Goal: Task Accomplishment & Management: Complete application form

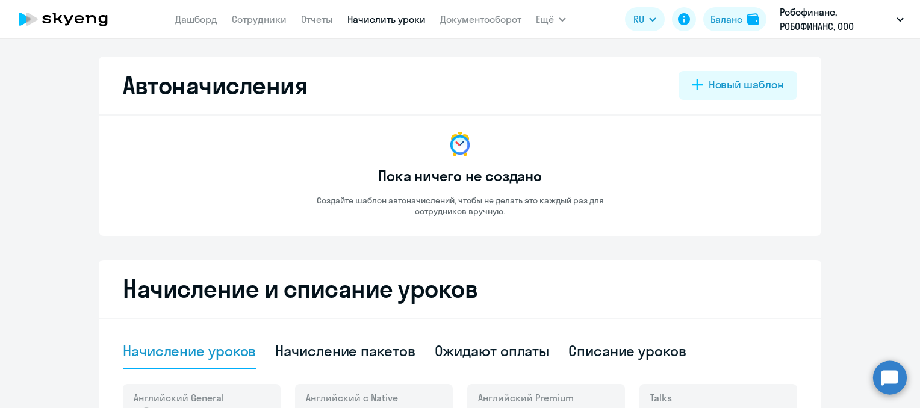
select select "10"
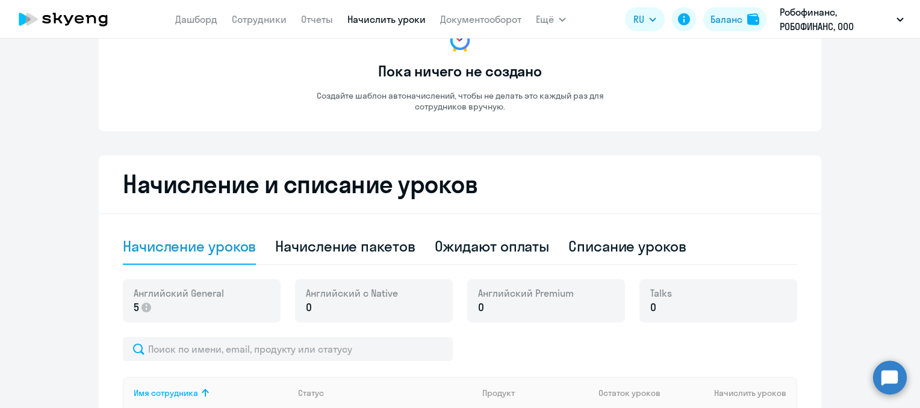
scroll to position [241, 0]
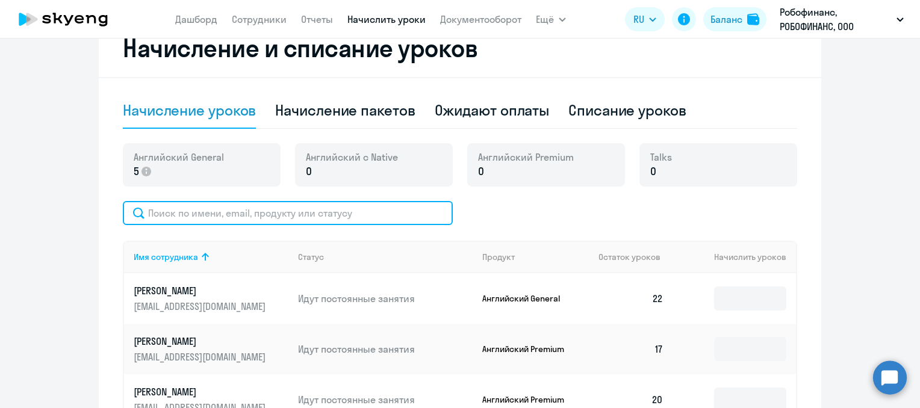
click at [295, 213] on input "text" at bounding box center [288, 213] width 330 height 24
type input "["
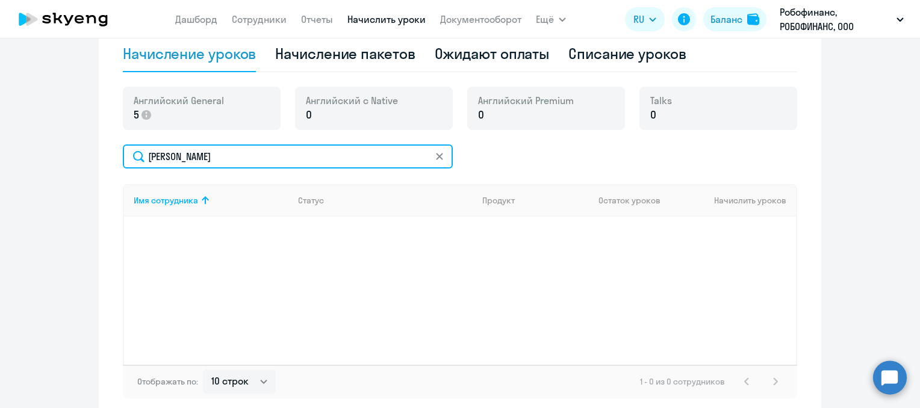
scroll to position [301, 0]
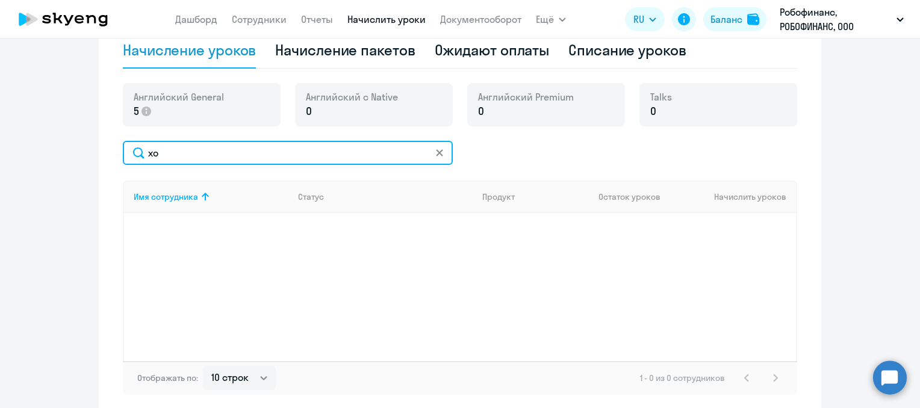
type input "х"
type input "k"
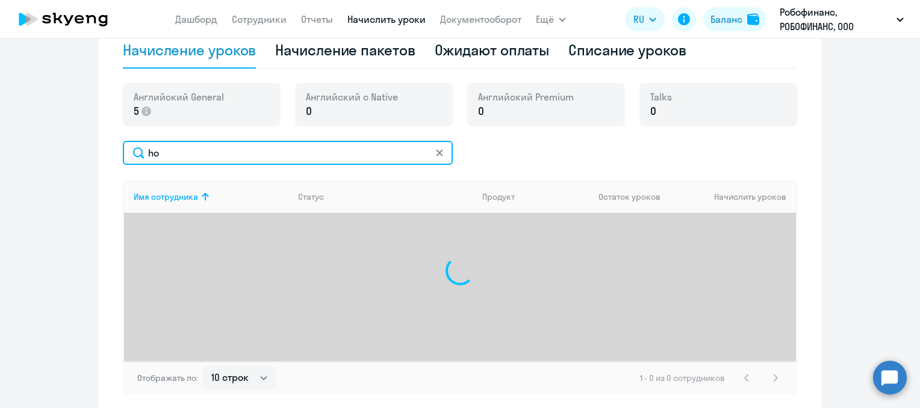
type input "h"
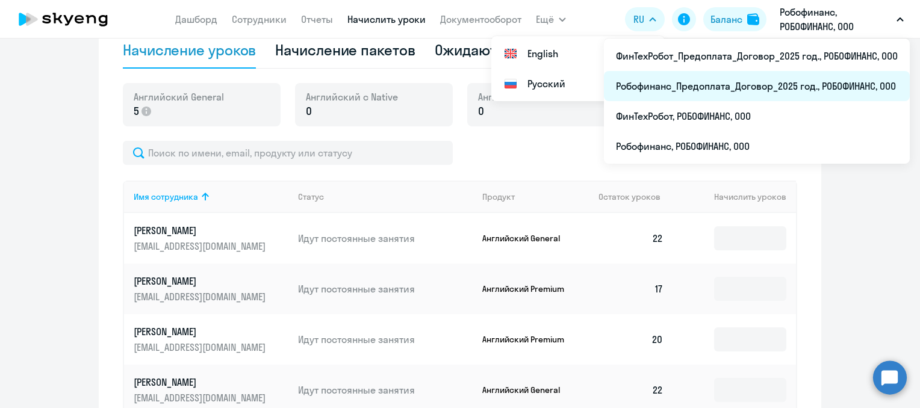
click at [730, 83] on li "Робофинанс_Предоплата_Договор_2025 год., РОБОФИНАНС, ООО" at bounding box center [757, 86] width 306 height 30
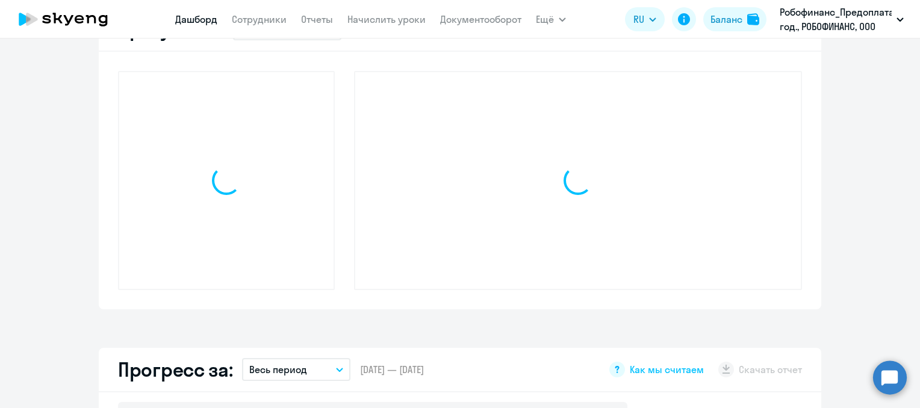
scroll to position [385, 0]
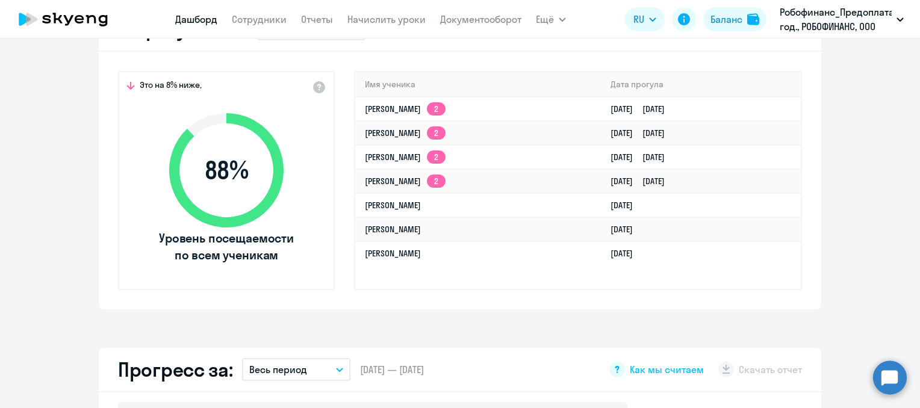
select select "30"
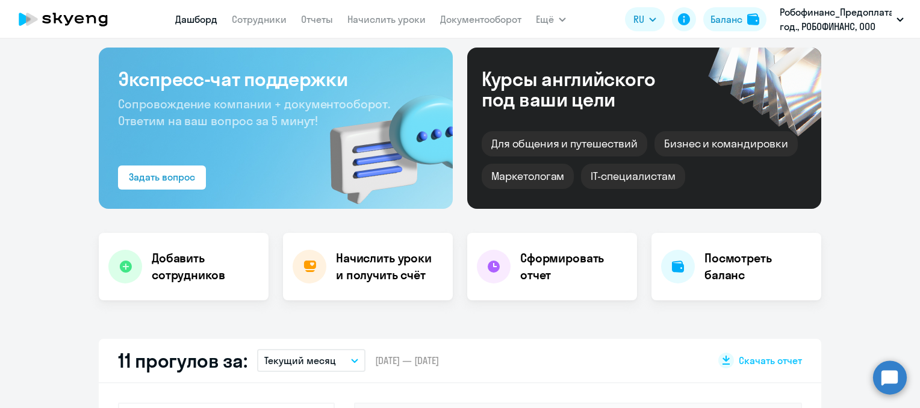
scroll to position [0, 0]
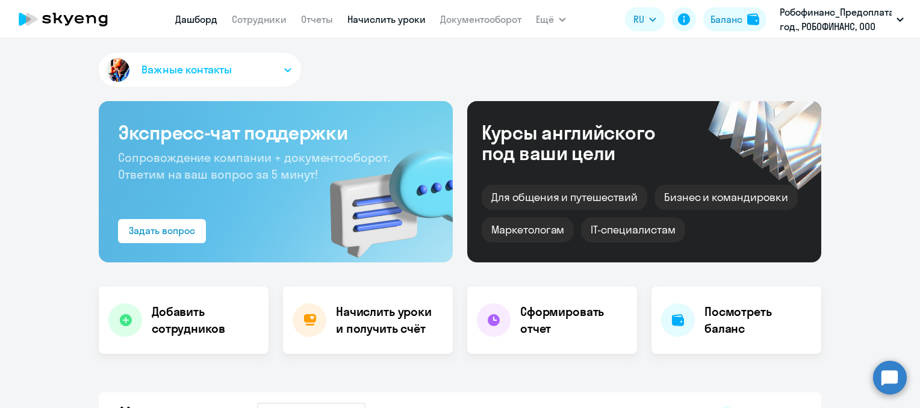
click at [352, 20] on link "Начислить уроки" at bounding box center [387, 19] width 78 height 12
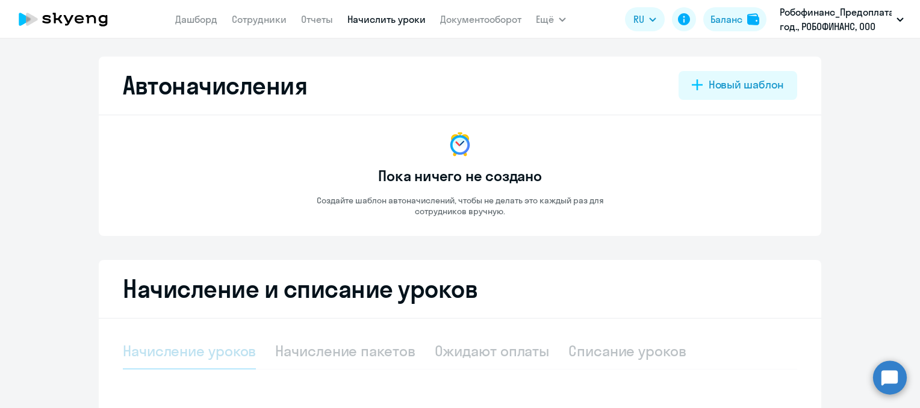
select select "10"
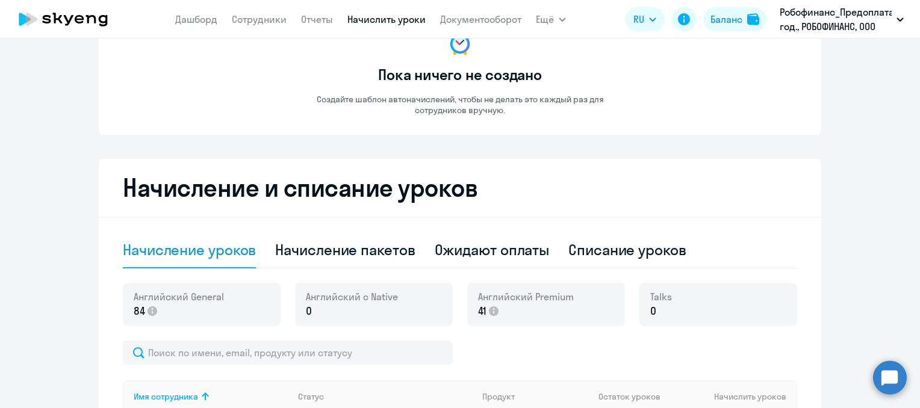
scroll to position [120, 0]
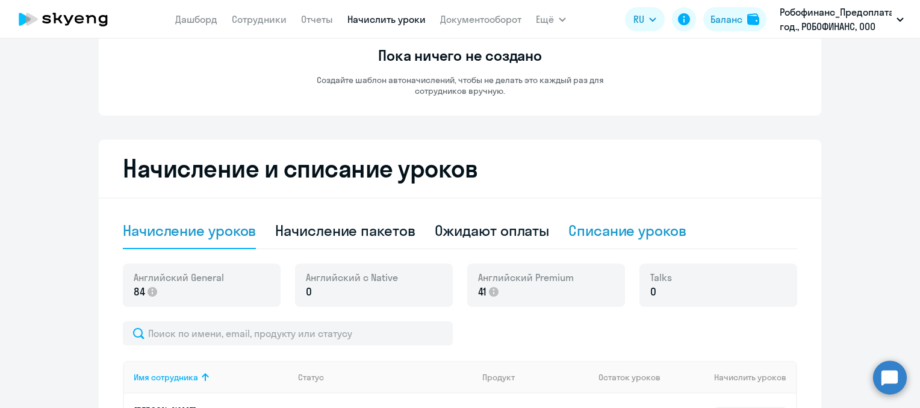
click at [570, 231] on div "Списание уроков" at bounding box center [628, 230] width 118 height 19
select select "10"
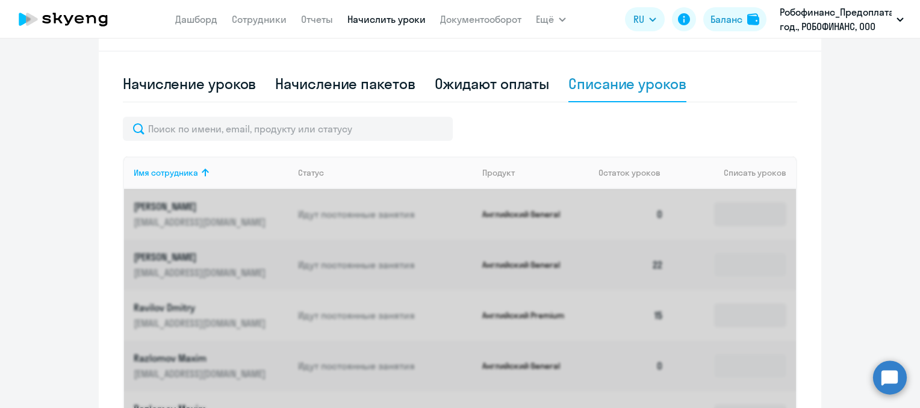
scroll to position [301, 0]
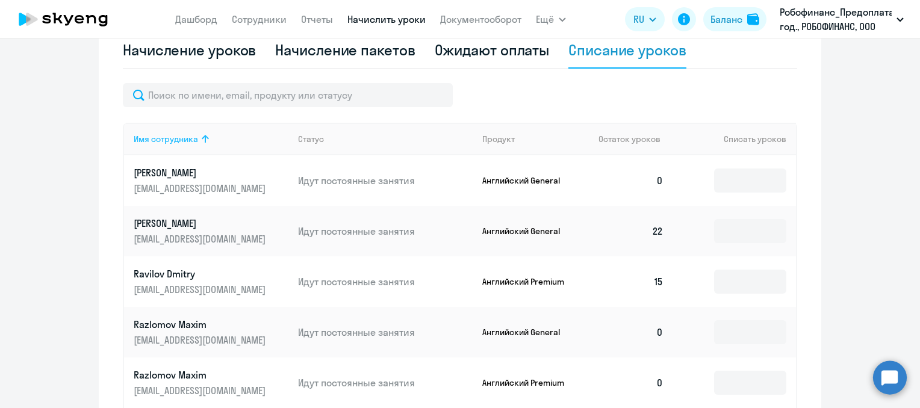
click at [261, 123] on th "Имя сотрудника" at bounding box center [206, 139] width 164 height 33
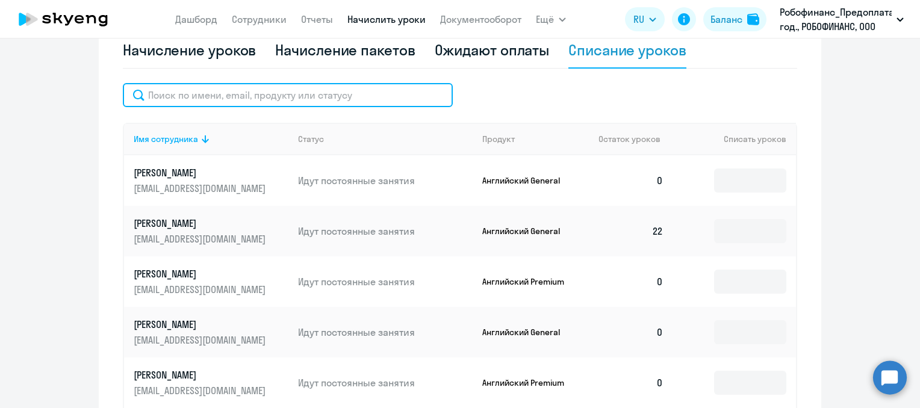
click at [263, 104] on input "text" at bounding box center [288, 95] width 330 height 24
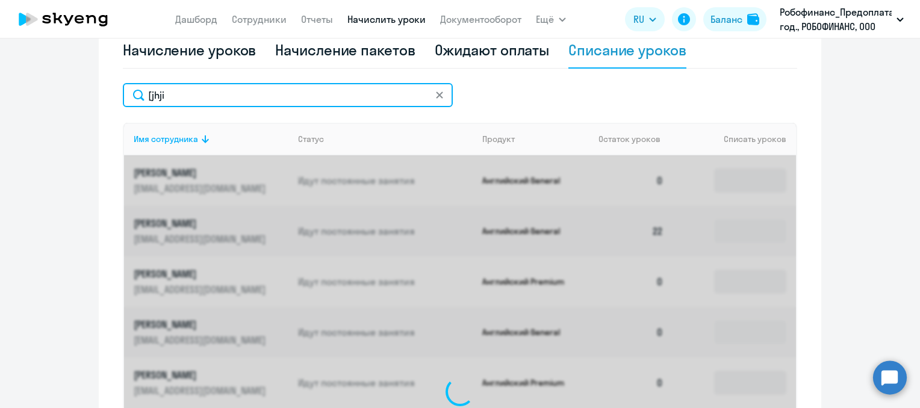
scroll to position [298, 0]
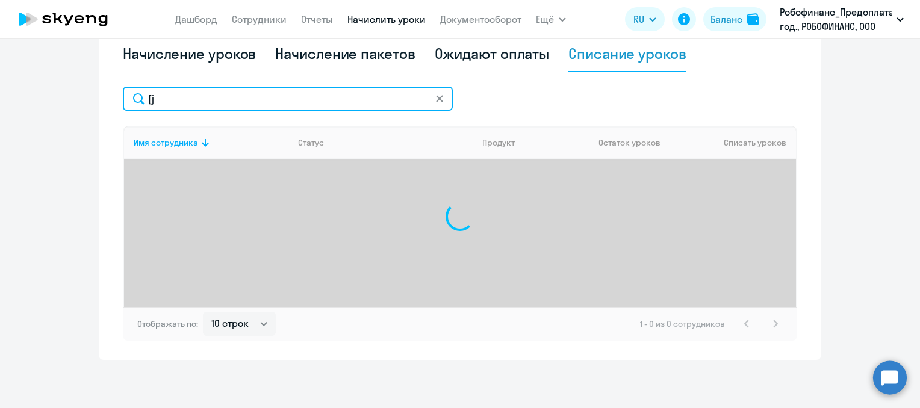
type input "["
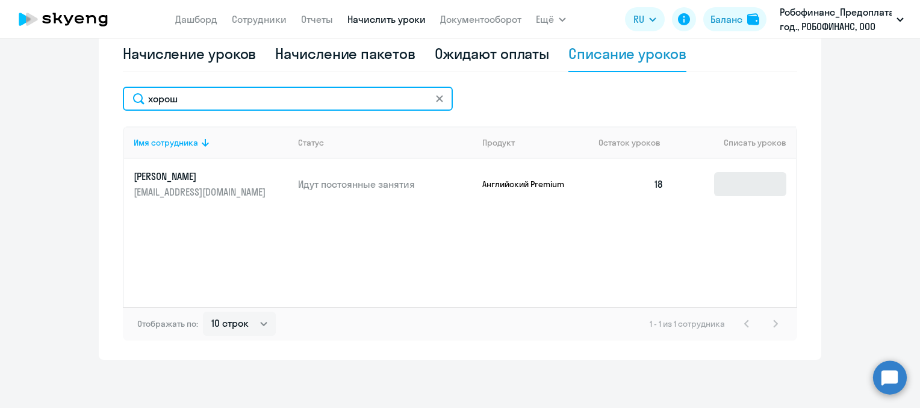
type input "хорош"
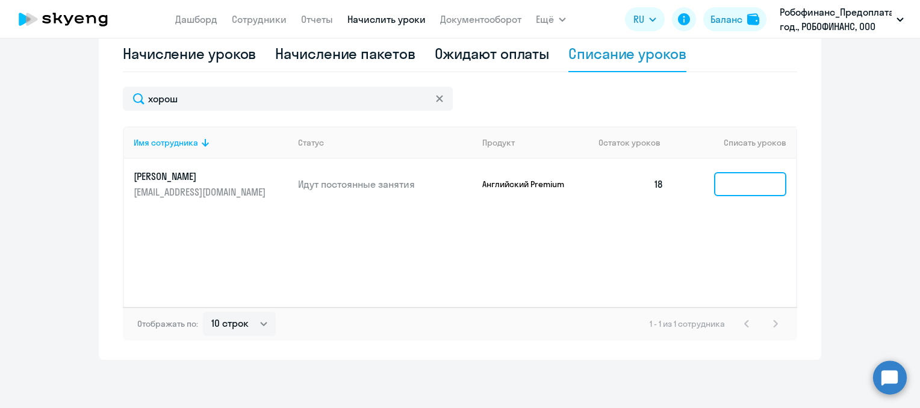
click at [725, 178] on input at bounding box center [750, 184] width 72 height 24
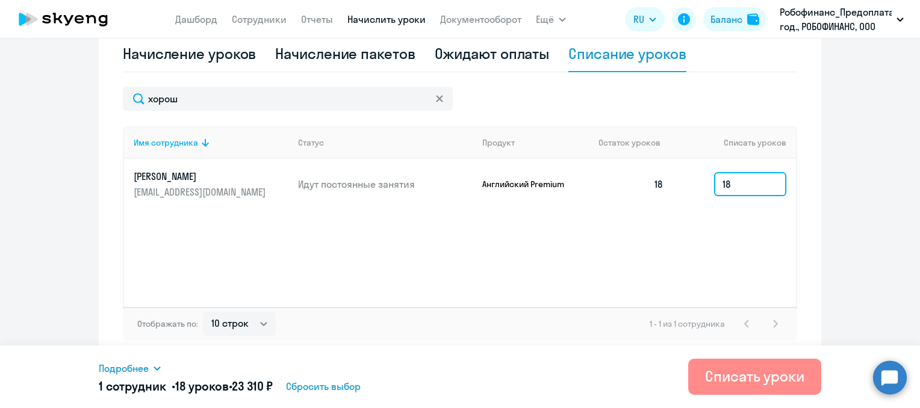
type input "18"
click at [742, 382] on div "Списать уроки" at bounding box center [754, 376] width 99 height 19
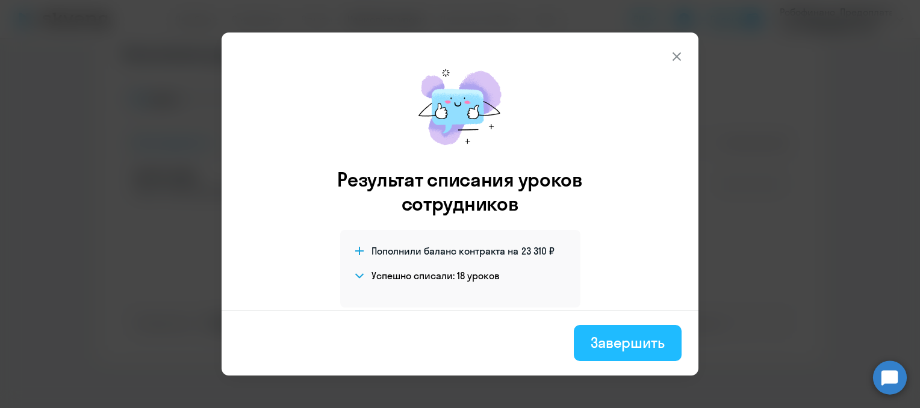
click at [654, 350] on div "Завершить" at bounding box center [628, 342] width 74 height 19
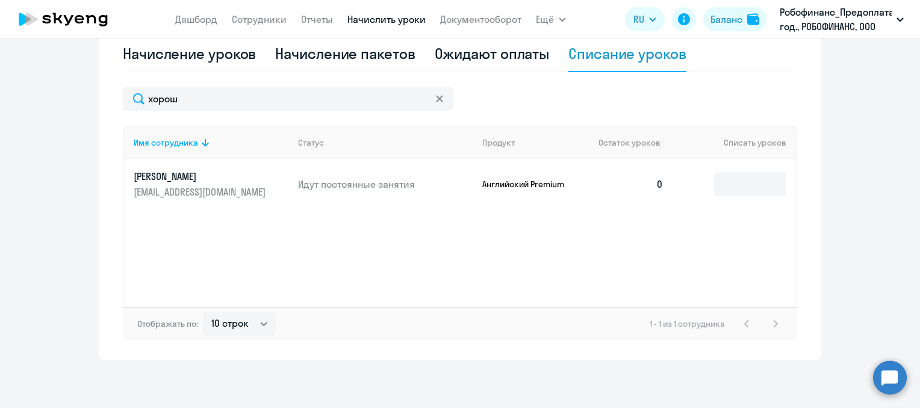
click at [183, 184] on link "[PERSON_NAME] [PERSON_NAME][EMAIL_ADDRESS][DOMAIN_NAME]" at bounding box center [211, 184] width 155 height 29
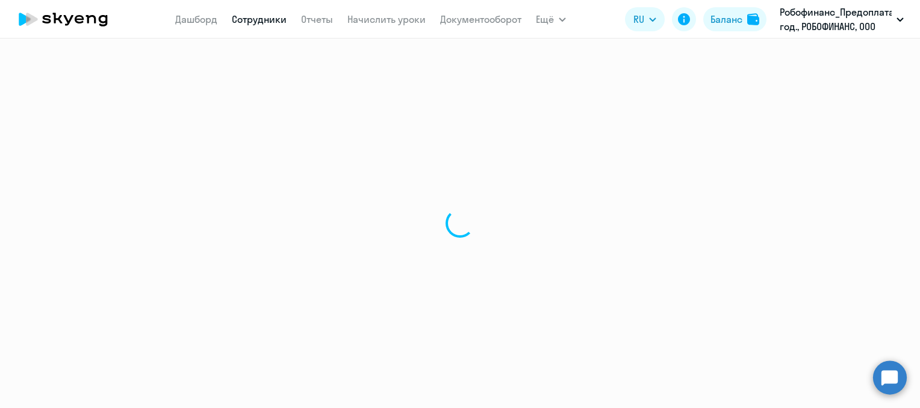
select select "english"
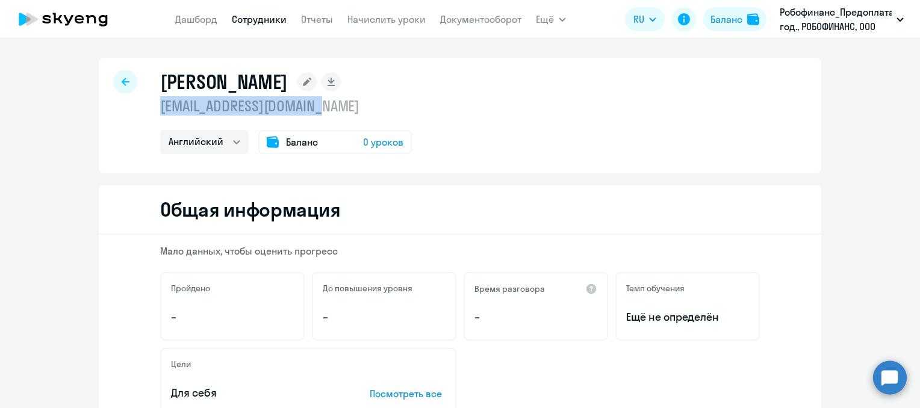
drag, startPoint x: 330, startPoint y: 104, endPoint x: 147, endPoint y: 102, distance: 183.1
click at [147, 102] on div "[PERSON_NAME] [EMAIL_ADDRESS][DOMAIN_NAME] Английский Баланс 0 уроков" at bounding box center [460, 116] width 723 height 116
drag, startPoint x: 147, startPoint y: 102, endPoint x: 162, endPoint y: 108, distance: 16.5
copy p "[EMAIL_ADDRESS][DOMAIN_NAME]"
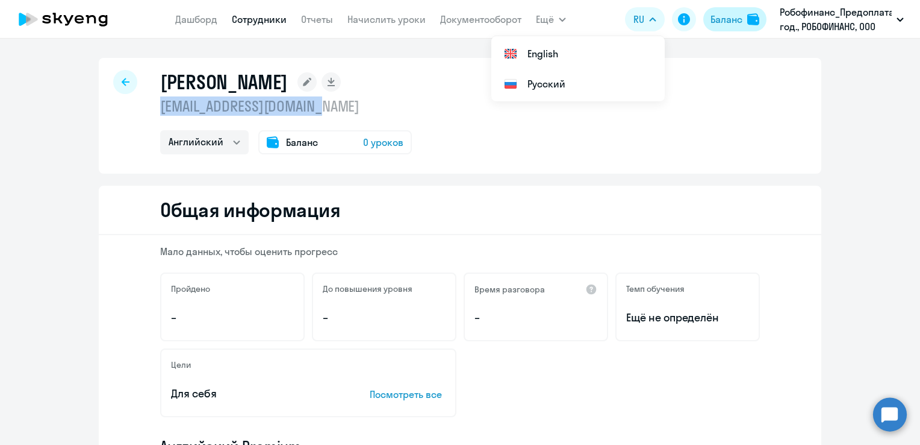
click at [735, 22] on div "Баланс" at bounding box center [727, 19] width 32 height 14
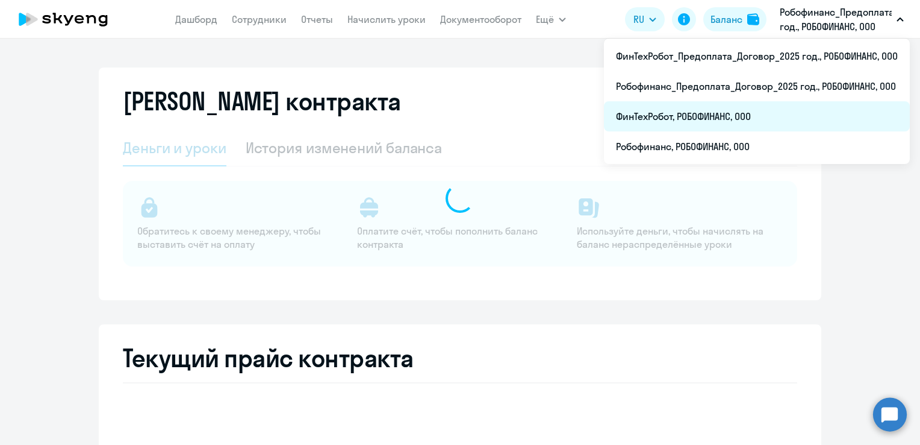
select select "english_adult_not_native_speaker"
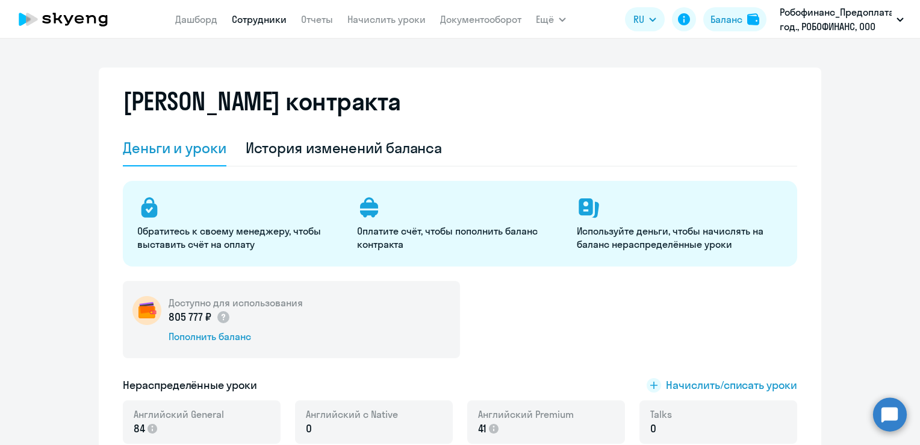
click at [277, 20] on link "Сотрудники" at bounding box center [259, 19] width 55 height 12
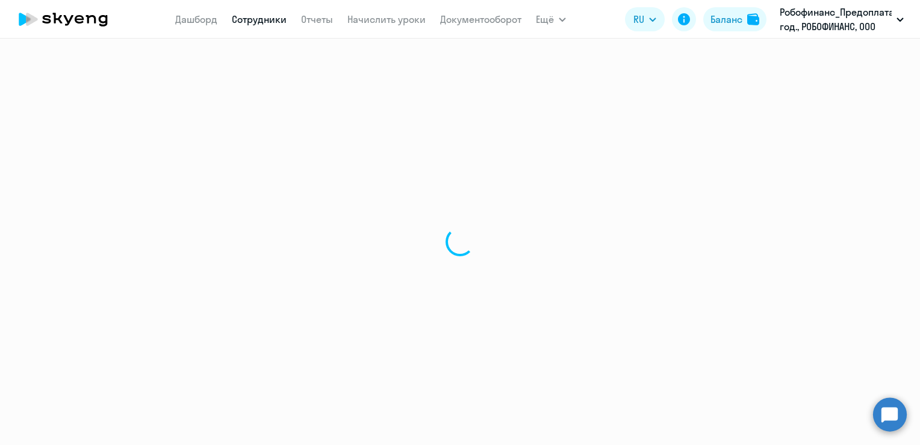
select select "30"
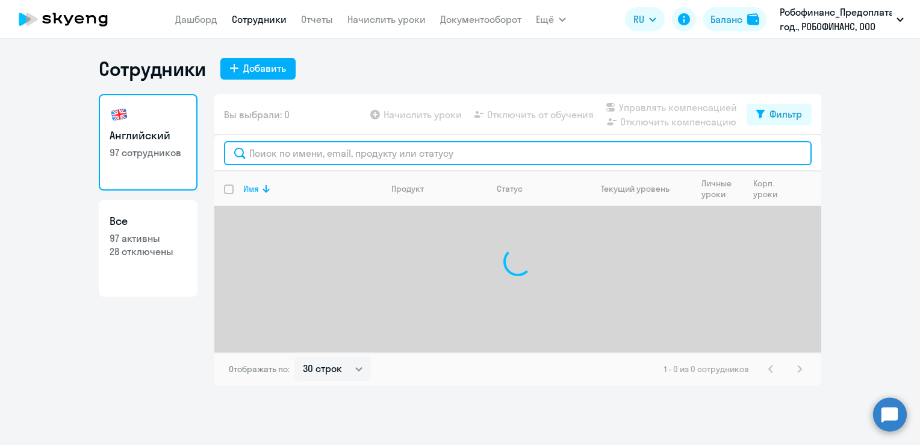
click at [416, 151] on input "text" at bounding box center [518, 153] width 588 height 24
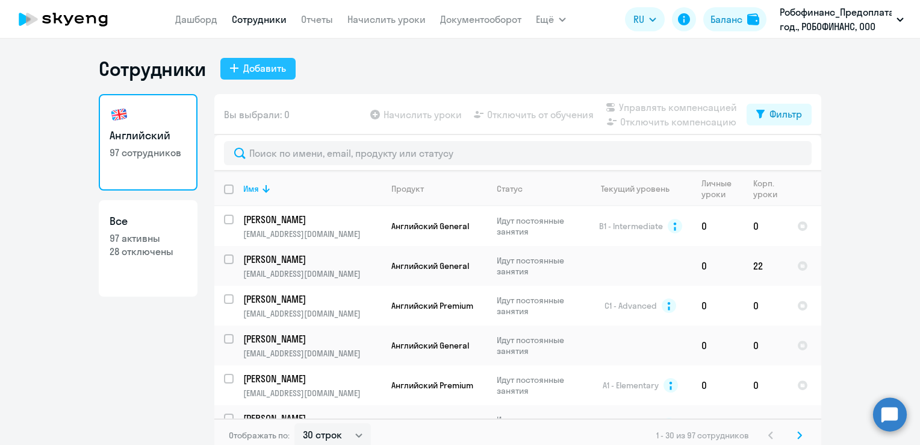
click at [269, 64] on div "Добавить" at bounding box center [264, 68] width 43 height 14
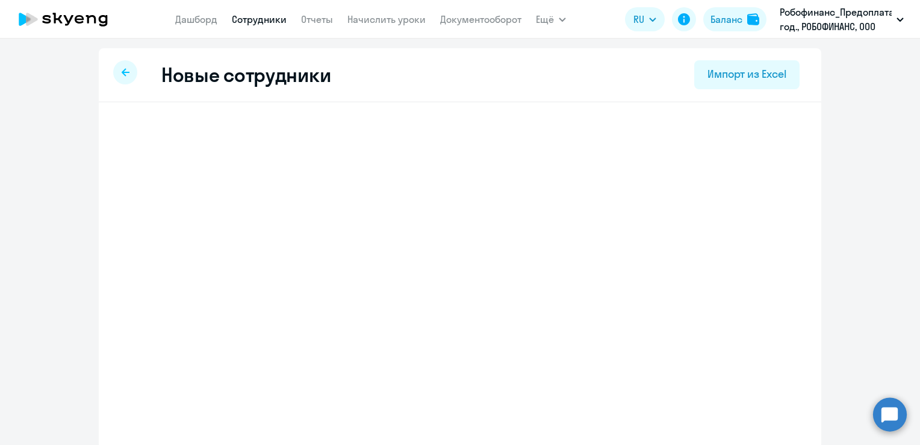
select select "english_adult_not_native_speaker"
select select "7"
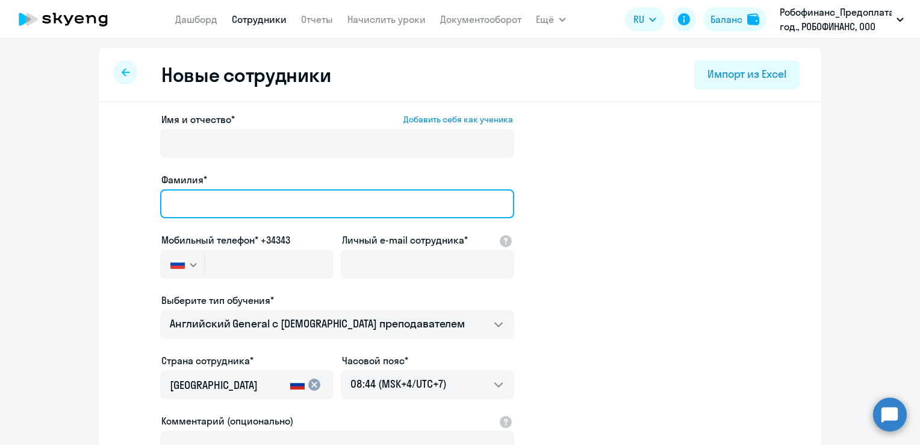
drag, startPoint x: 256, startPoint y: 193, endPoint x: 255, endPoint y: 187, distance: 6.7
click at [257, 192] on input "Фамилия*" at bounding box center [337, 203] width 354 height 29
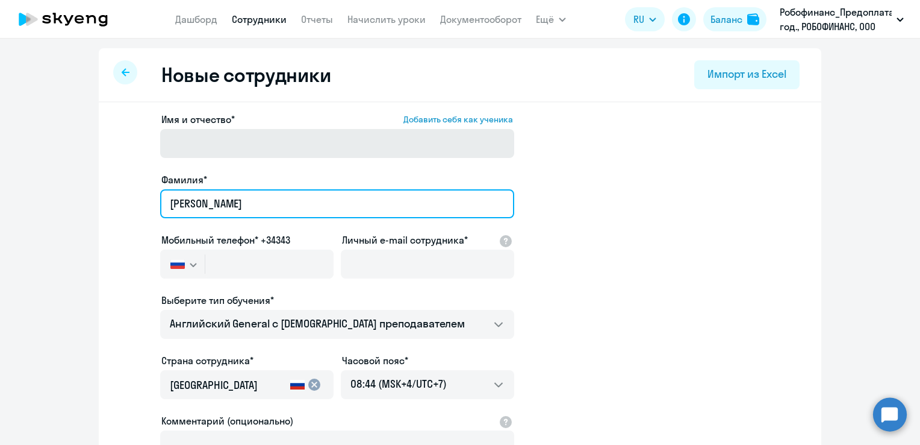
type input "[PERSON_NAME]"
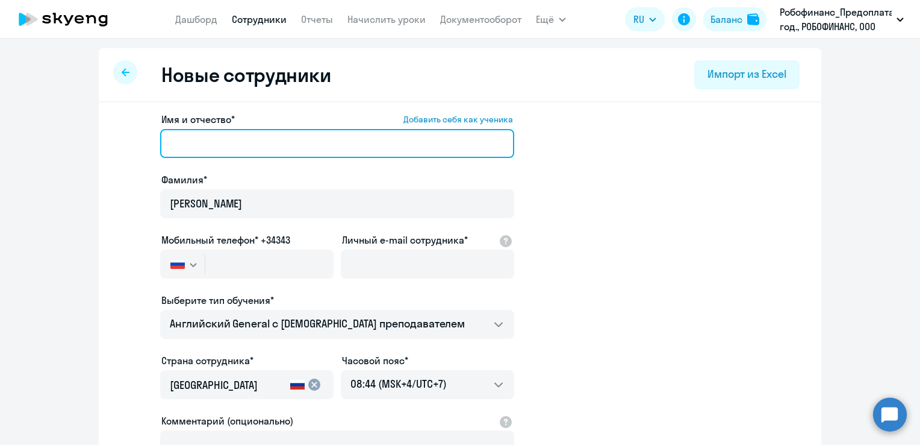
click at [272, 153] on input "Имя и отчество* Добавить себя как ученика" at bounding box center [337, 143] width 354 height 29
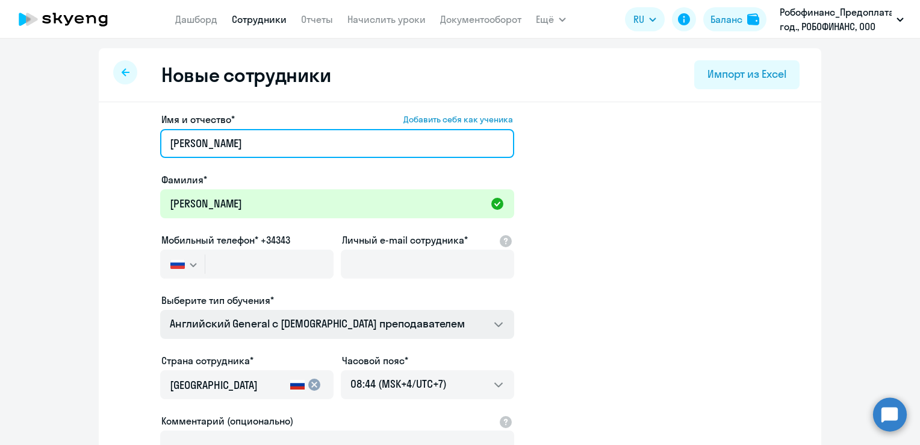
type input "[PERSON_NAME]"
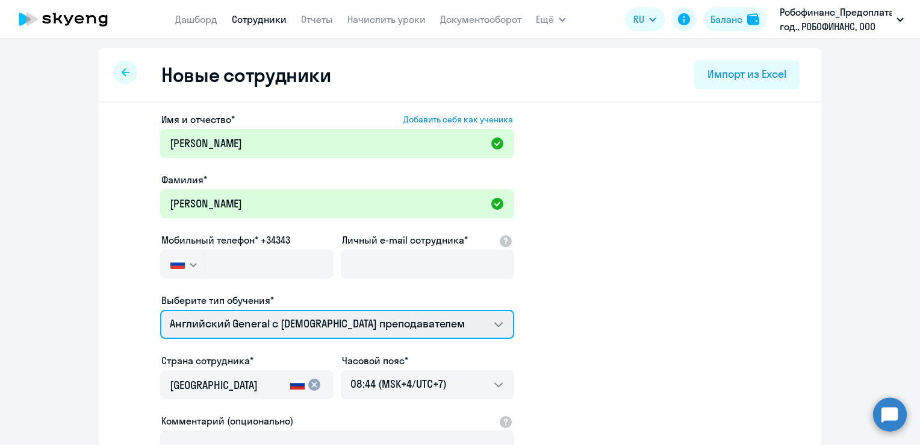
click at [404, 323] on select "Премиум [DEMOGRAPHIC_DATA] с русскоговорящим преподавателем Английский General …" at bounding box center [337, 324] width 354 height 29
select select "english_adult_not_native_speaker_premium"
click at [160, 310] on select "Премиум [DEMOGRAPHIC_DATA] с русскоговорящим преподавателем Английский General …" at bounding box center [337, 324] width 354 height 29
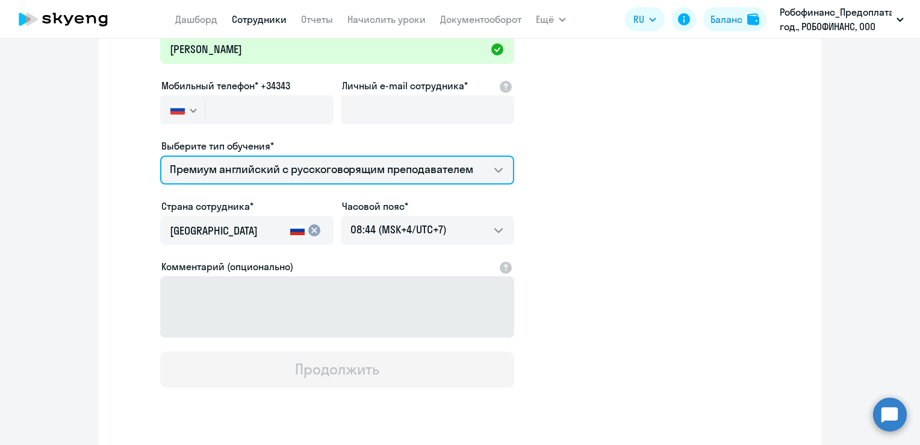
scroll to position [181, 0]
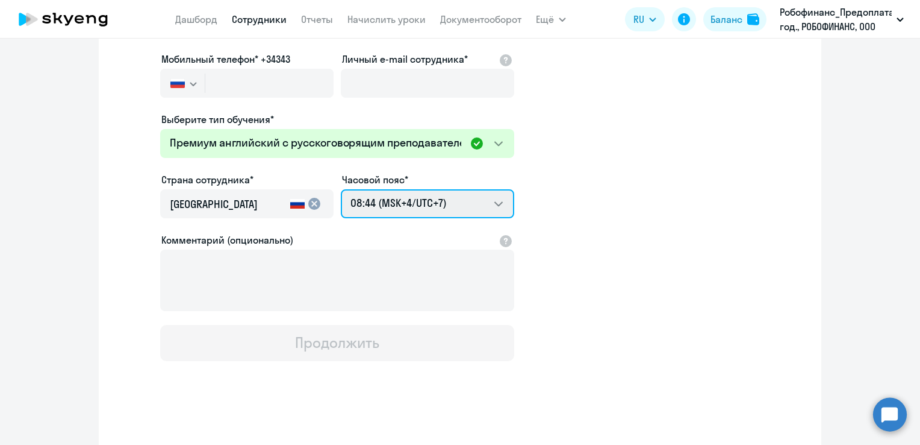
click at [492, 205] on select "14:44 (MSK-14/UTC-11) 15:44 (MSK-13/UTC-10) 16:44 (MSK-12/UTC-9) 17:44 (MSK-11/…" at bounding box center [427, 203] width 173 height 29
click at [341, 189] on select "14:44 (MSK-14/UTC-11) 15:44 (MSK-13/UTC-10) 16:44 (MSK-12/UTC-9) 17:44 (MSK-11/…" at bounding box center [427, 203] width 173 height 29
click at [492, 206] on select "14:44 (MSK-14/UTC-11) 15:44 (MSK-13/UTC-10) 16:44 (MSK-12/UTC-9) 17:44 (MSK-11/…" at bounding box center [427, 203] width 173 height 29
select select "1"
click at [341, 189] on select "14:44 (MSK-14/UTC-11) 15:44 (MSK-13/UTC-10) 16:44 (MSK-12/UTC-9) 17:44 (MSK-11/…" at bounding box center [427, 203] width 173 height 29
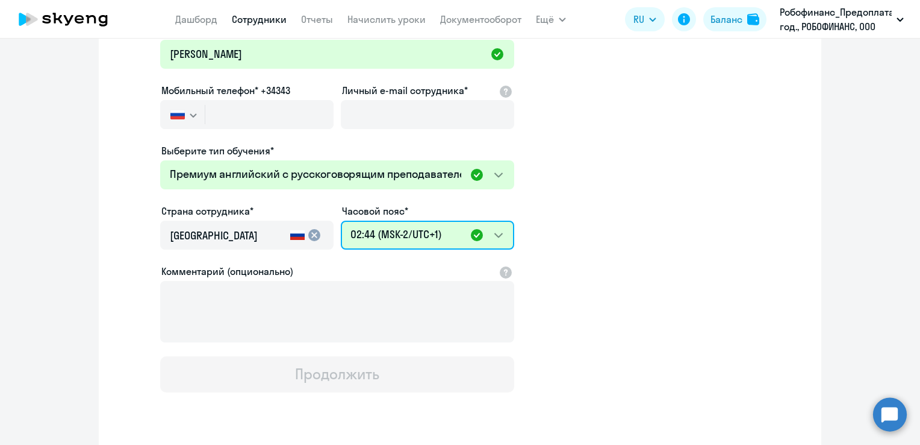
scroll to position [120, 0]
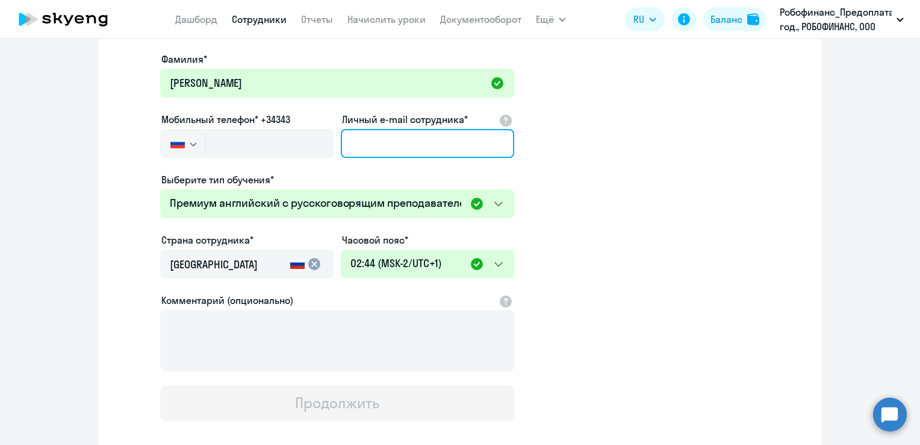
click at [377, 145] on input "Личный e-mail сотрудника*" at bounding box center [427, 143] width 173 height 29
paste input "[EMAIL_ADDRESS][DOMAIN_NAME]"
type input "[EMAIL_ADDRESS][DOMAIN_NAME]"
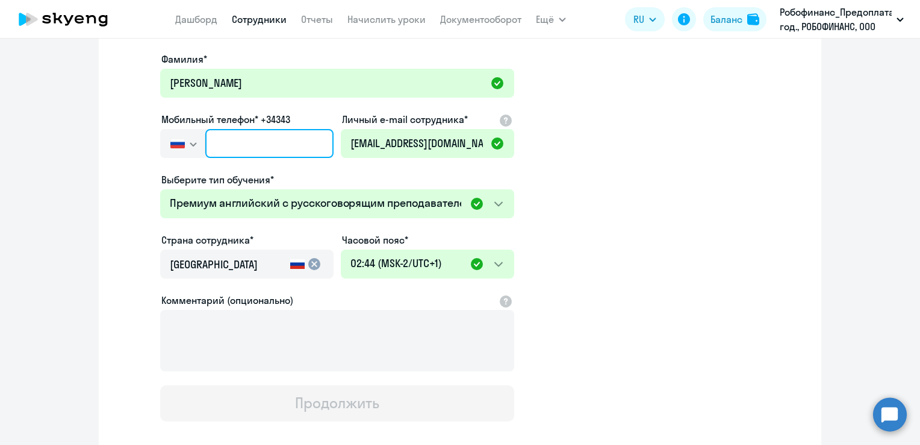
click at [253, 139] on input "text" at bounding box center [269, 143] width 128 height 29
paste input "+995 (511) 195-339"
type input "+995 (511) 195-339"
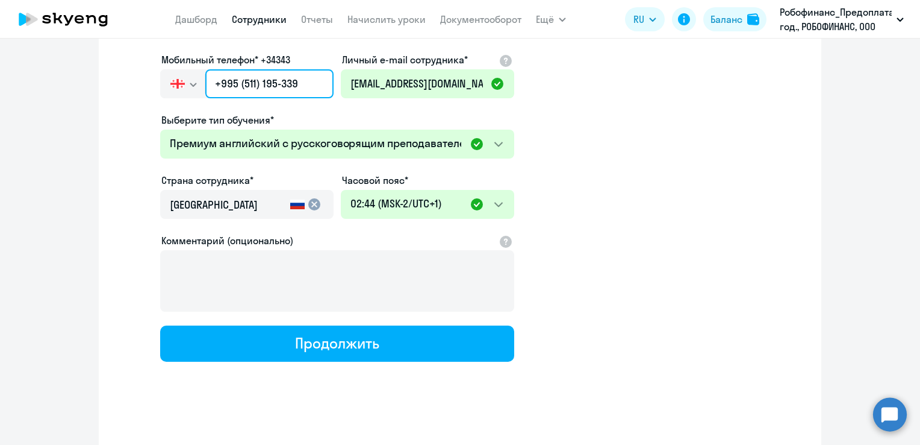
scroll to position [186, 0]
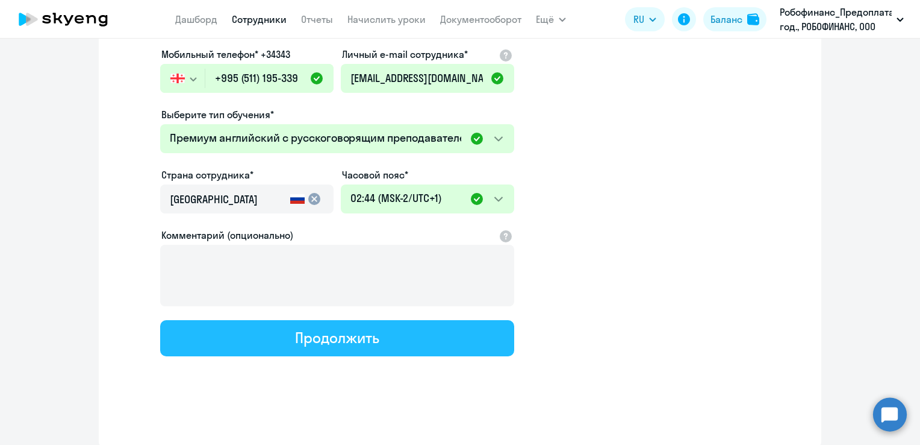
click at [480, 325] on button "Продолжить" at bounding box center [337, 338] width 354 height 36
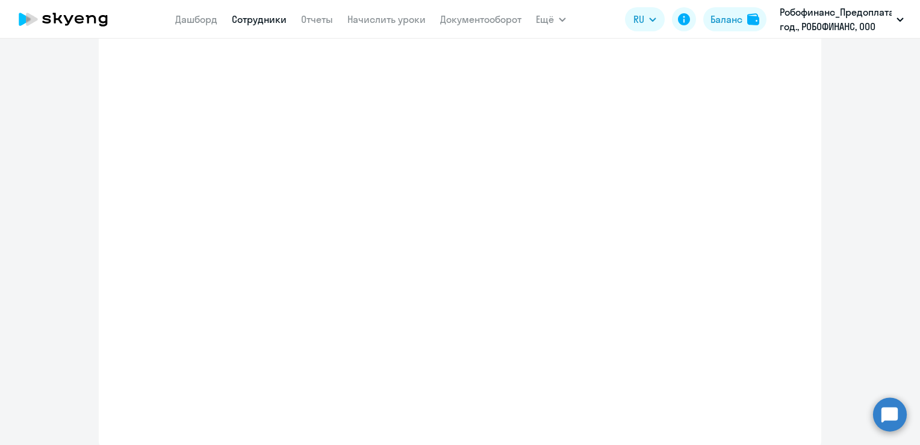
select select "english_adult_not_native_speaker_premium"
select select "1"
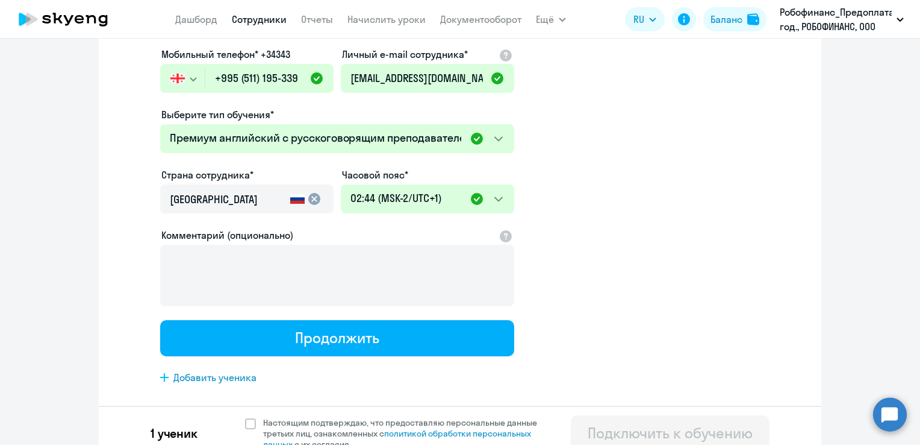
scroll to position [0, 0]
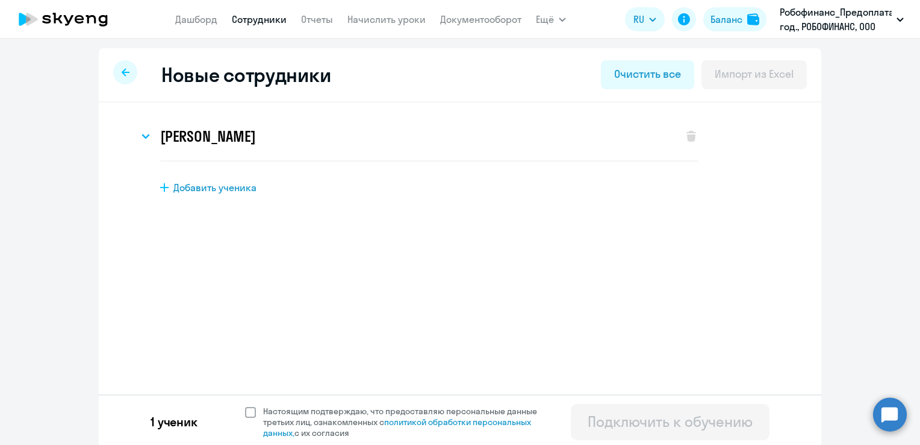
click at [248, 408] on span at bounding box center [250, 412] width 11 height 11
click at [245, 405] on input "Настоящим подтверждаю, что предоставляю персональные данные третьих лиц, ознако…" at bounding box center [245, 405] width 1 height 1
checkbox input "true"
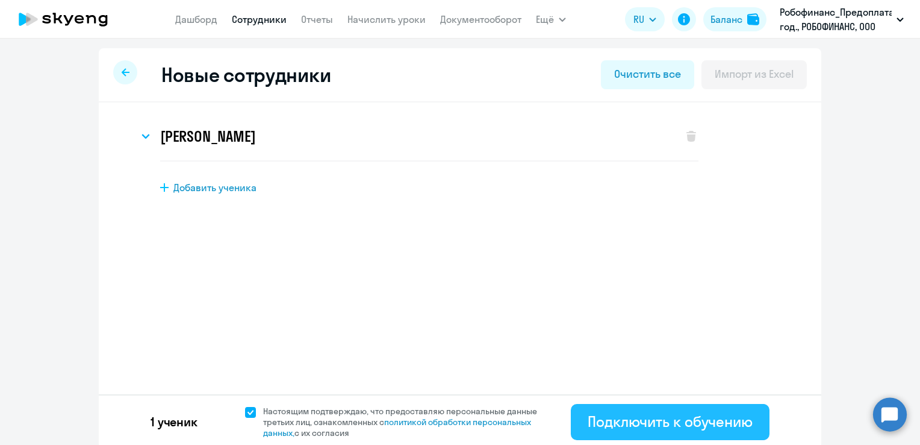
click at [663, 408] on div "Подключить к обучению" at bounding box center [670, 420] width 165 height 19
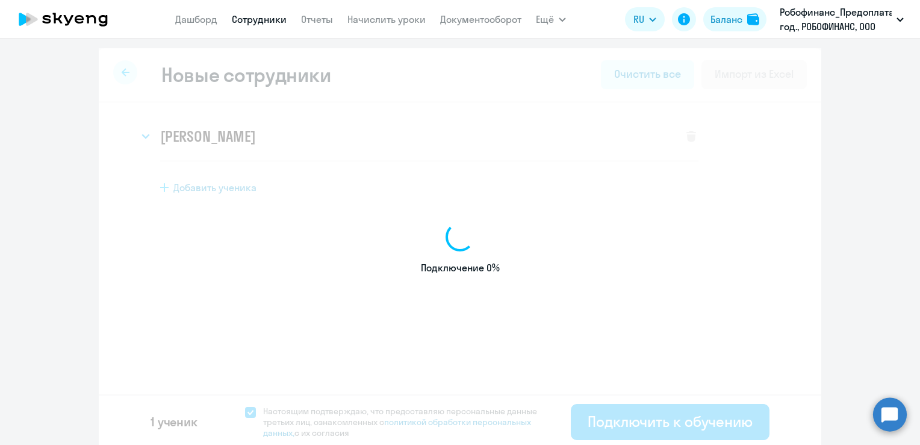
select select "english_adult_not_native_speaker_premium"
select select "1"
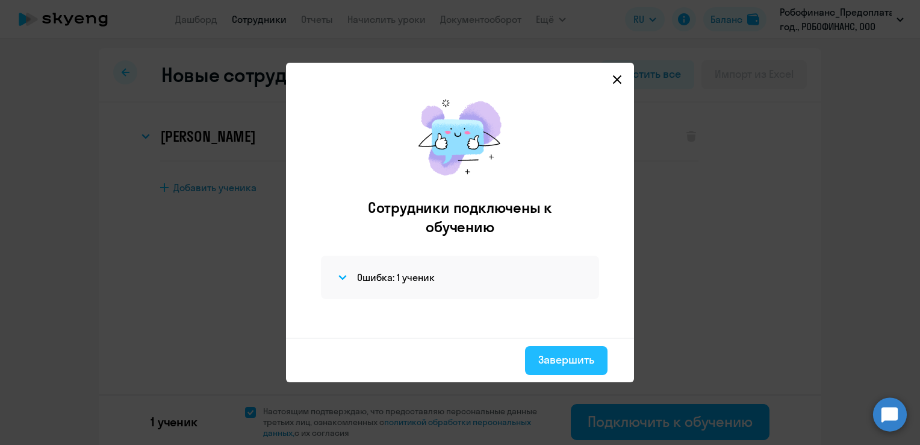
click at [582, 352] on div "Завершить" at bounding box center [566, 360] width 56 height 16
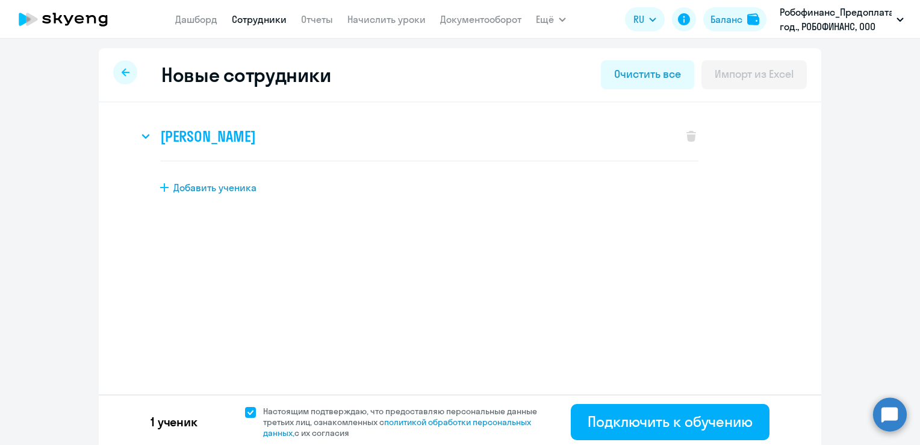
click at [198, 130] on h3 "[PERSON_NAME]" at bounding box center [207, 135] width 95 height 19
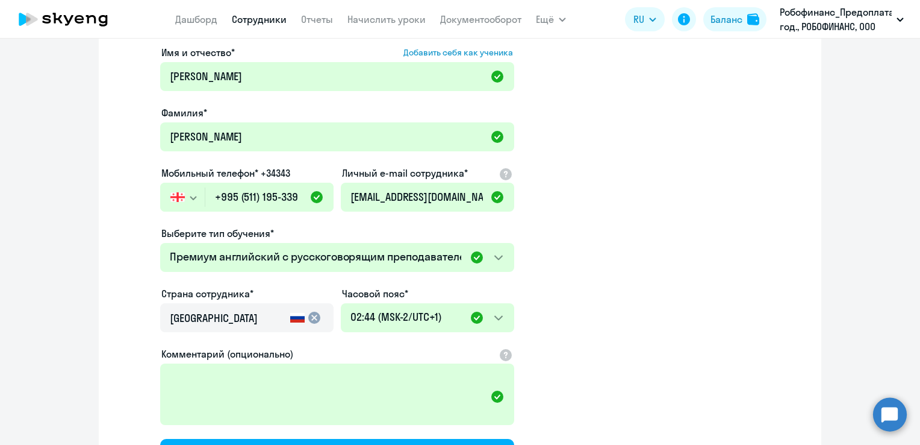
scroll to position [120, 0]
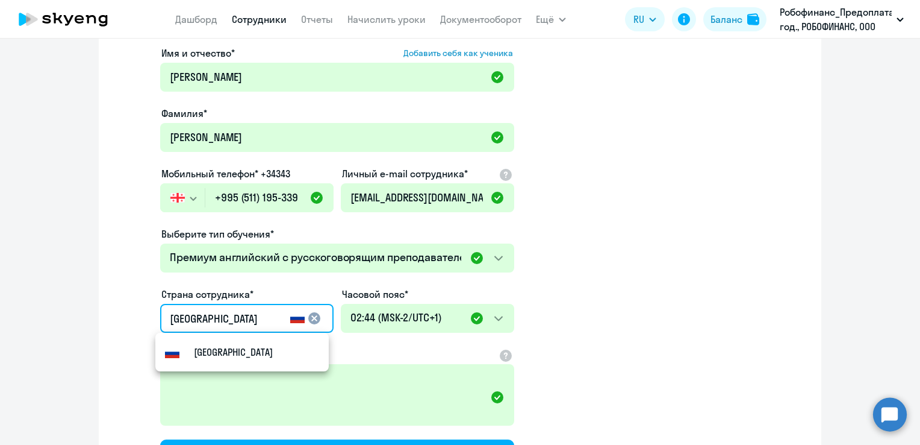
click at [228, 319] on input "[GEOGRAPHIC_DATA]" at bounding box center [228, 319] width 116 height 16
click at [281, 310] on div "[GEOGRAPHIC_DATA] cancel" at bounding box center [246, 318] width 171 height 27
click at [313, 316] on mat-icon "cancel" at bounding box center [314, 318] width 14 height 14
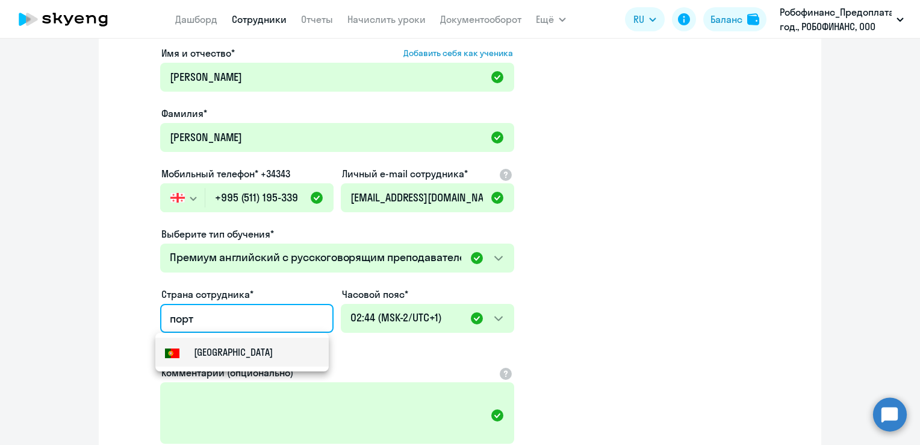
click at [275, 357] on mat-option "[GEOGRAPHIC_DATA]" at bounding box center [241, 351] width 173 height 29
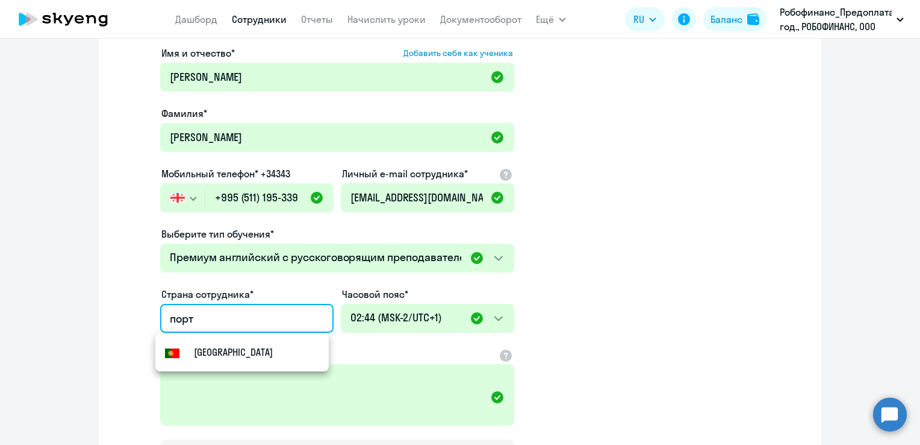
type input "[GEOGRAPHIC_DATA]"
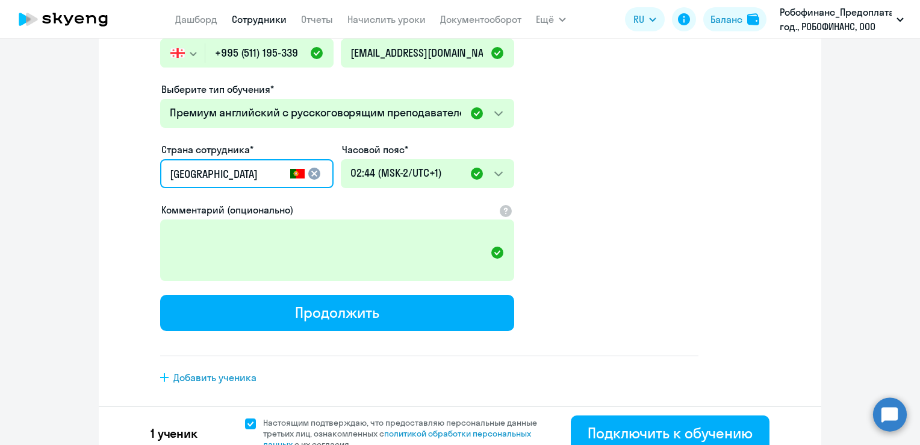
scroll to position [278, 0]
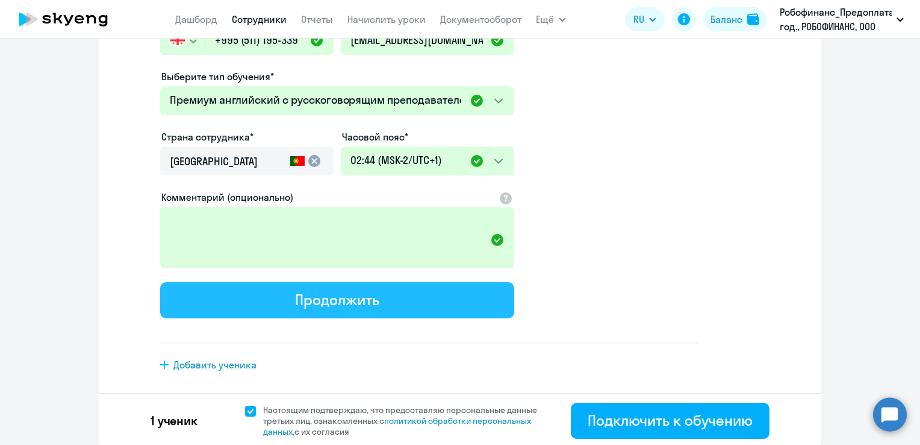
click at [472, 287] on button "Продолжить" at bounding box center [337, 300] width 354 height 36
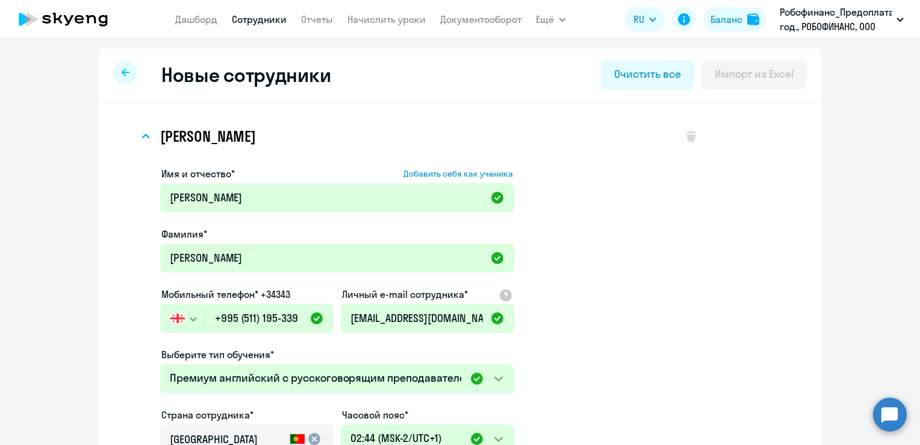
select select "english_adult_not_native_speaker_premium"
select select "1"
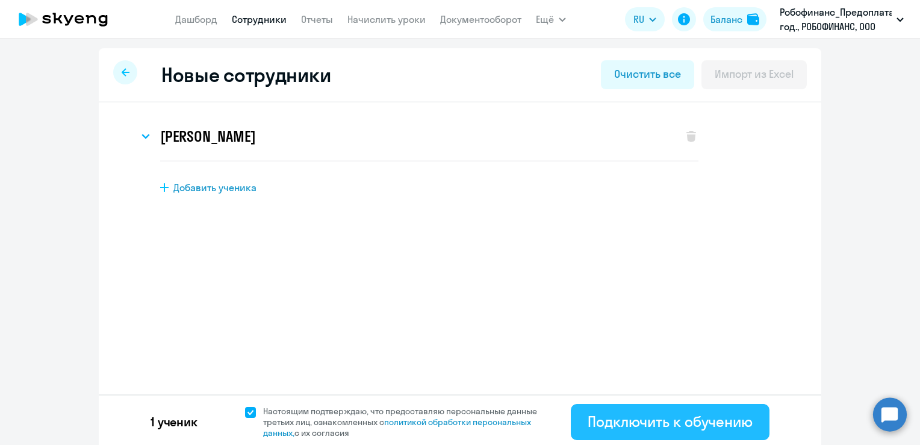
click at [703, 408] on div "Подключить к обучению" at bounding box center [670, 420] width 165 height 19
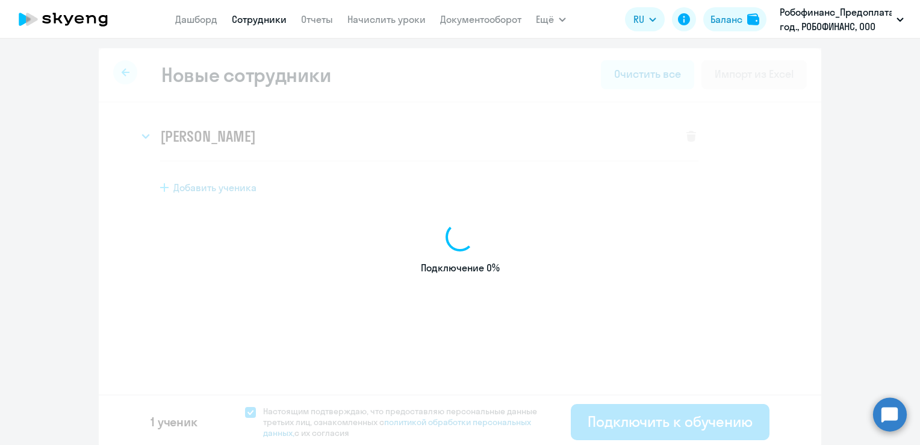
select select "english_adult_not_native_speaker_premium"
select select "1"
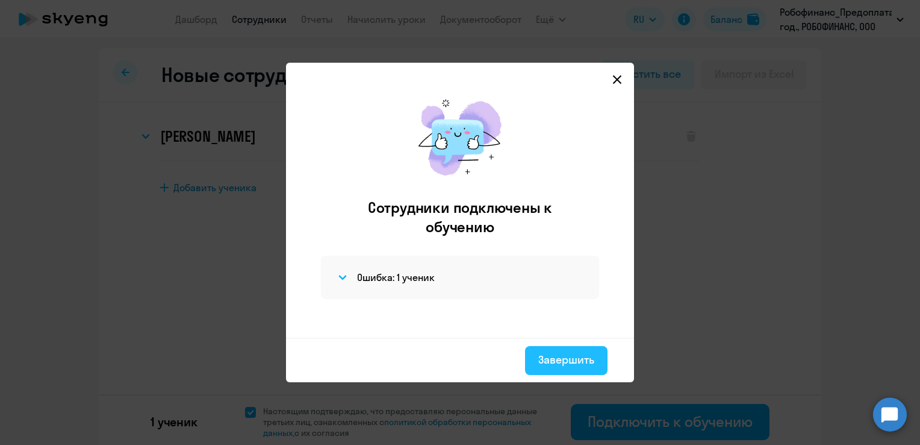
click at [567, 355] on div "Завершить" at bounding box center [566, 360] width 56 height 16
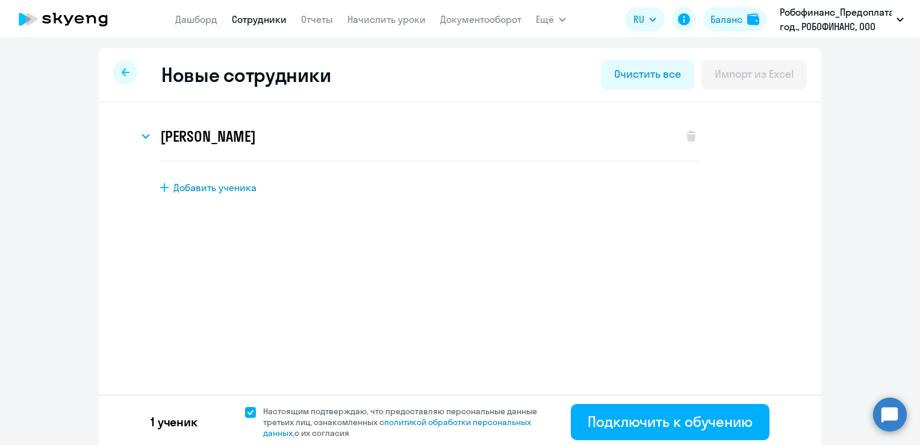
click at [274, 18] on link "Сотрудники" at bounding box center [259, 19] width 55 height 12
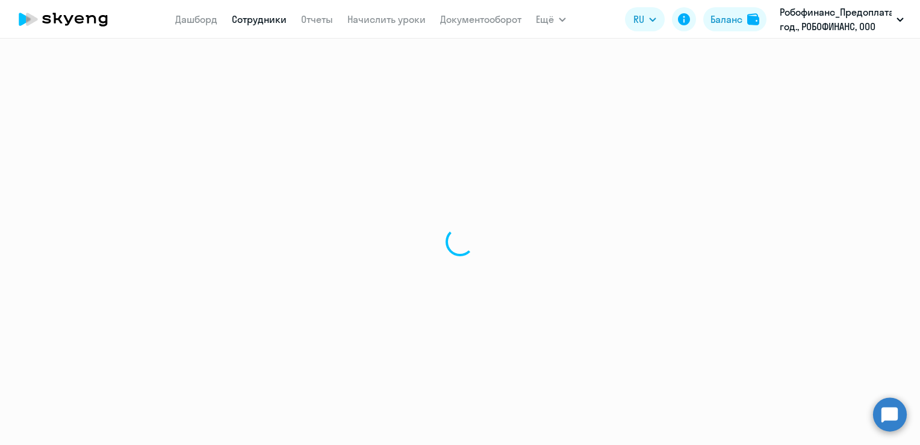
select select "30"
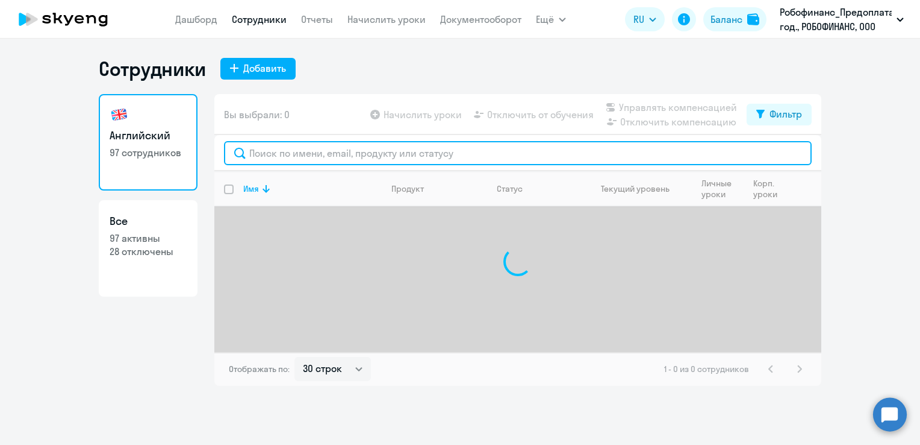
click at [330, 158] on input "text" at bounding box center [518, 153] width 588 height 24
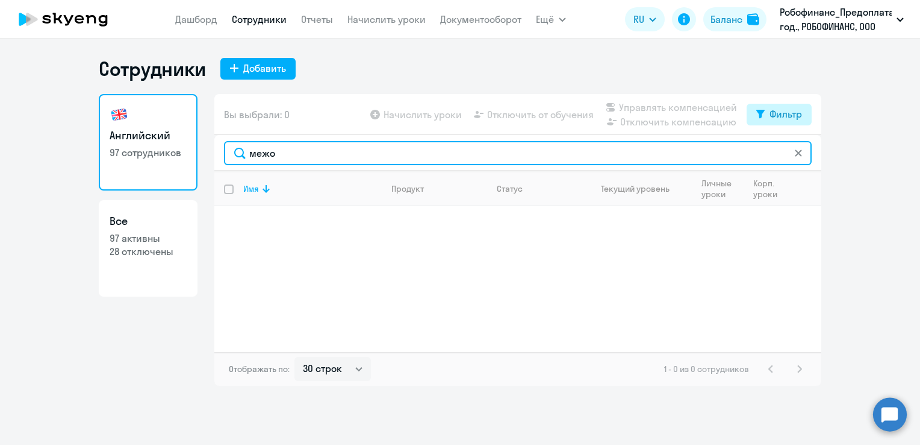
type input "межо"
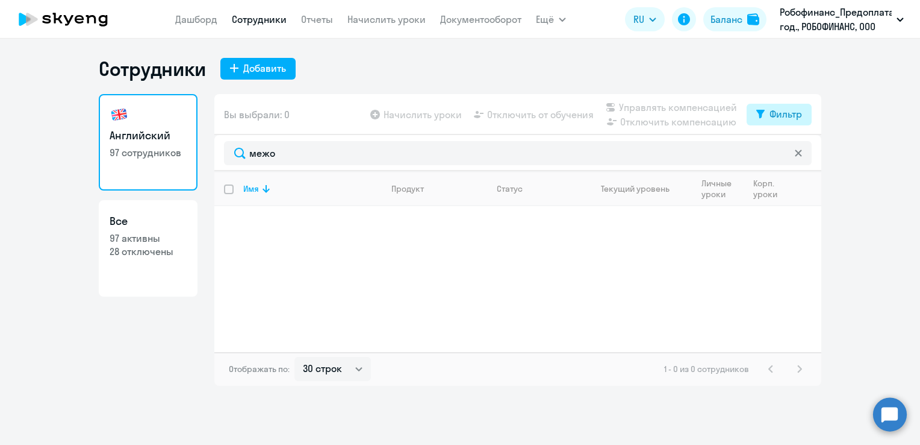
click at [764, 112] on icon at bounding box center [761, 114] width 8 height 9
click at [797, 112] on div "Фильтр" at bounding box center [786, 114] width 33 height 14
click at [798, 150] on span at bounding box center [792, 154] width 20 height 12
click at [782, 153] on input "checkbox" at bounding box center [781, 153] width 1 height 1
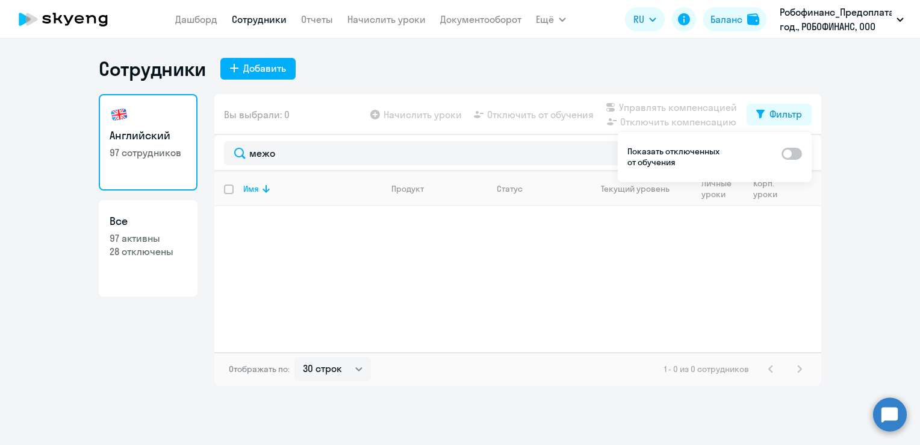
checkbox input "true"
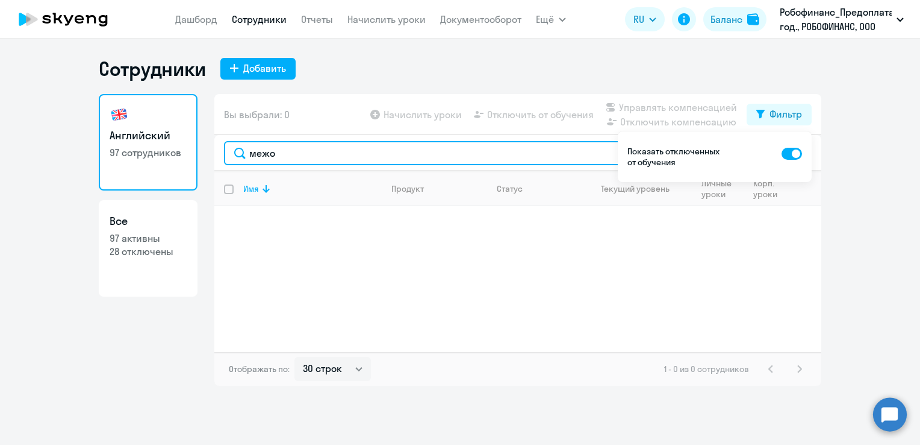
drag, startPoint x: 292, startPoint y: 160, endPoint x: 229, endPoint y: 152, distance: 63.7
click at [229, 152] on input "межо" at bounding box center [518, 153] width 588 height 24
type input "mezho"
